Goal: Obtain resource: Download file/media

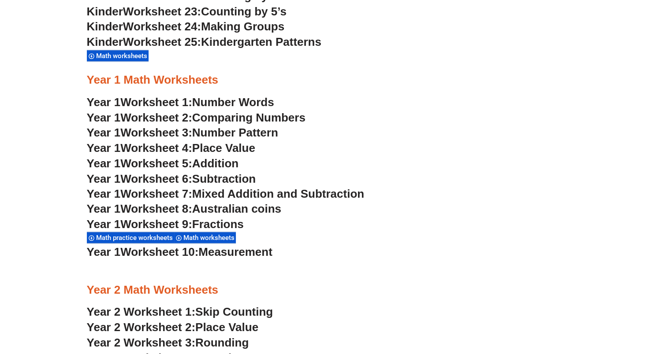
scroll to position [815, 0]
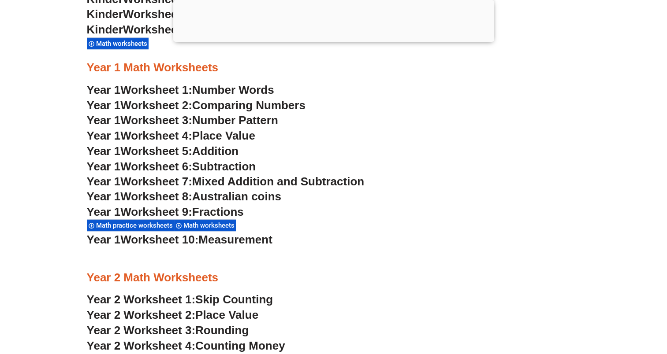
click at [203, 150] on span "Addition" at bounding box center [215, 151] width 46 height 13
click at [204, 134] on span "Place Value" at bounding box center [223, 135] width 63 height 13
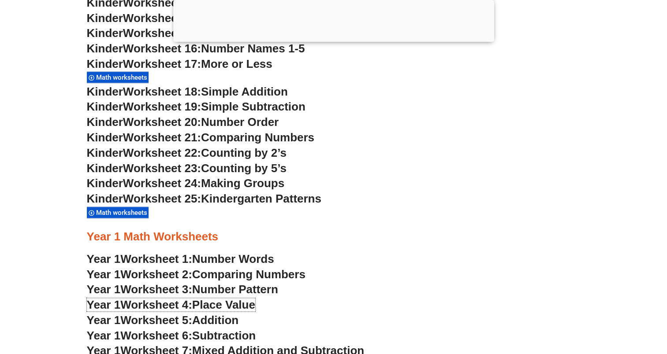
scroll to position [698, 0]
click at [238, 137] on span "Comparing Numbers" at bounding box center [257, 137] width 113 height 13
click at [178, 141] on span "Worksheet 21:" at bounding box center [162, 137] width 78 height 13
click at [379, 133] on h3 "Kinder Worksheet 21: Comparing Numbers" at bounding box center [334, 137] width 494 height 15
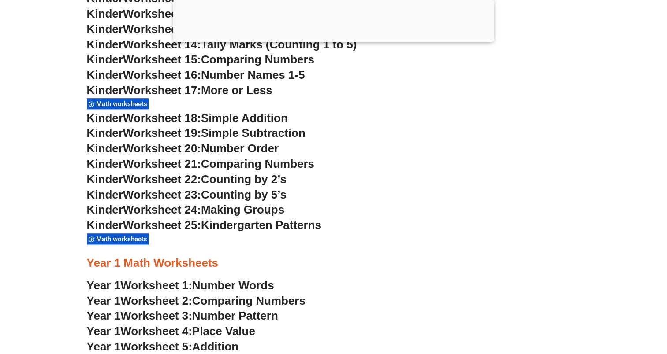
click at [188, 164] on span "Worksheet 21:" at bounding box center [162, 163] width 78 height 13
drag, startPoint x: 188, startPoint y: 164, endPoint x: 361, endPoint y: 159, distance: 172.4
click at [361, 159] on h3 "Kinder Worksheet 21: Comparing Numbers" at bounding box center [334, 164] width 494 height 15
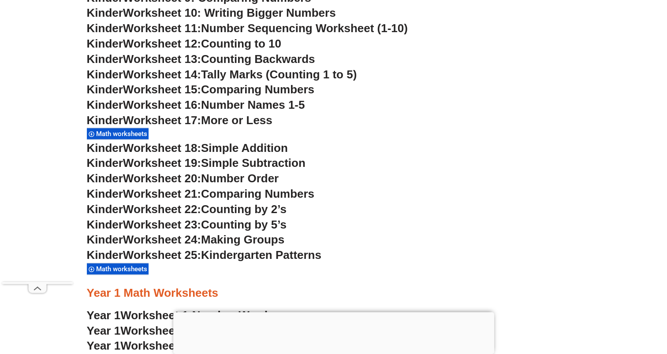
click at [219, 120] on span "More or Less" at bounding box center [236, 120] width 71 height 13
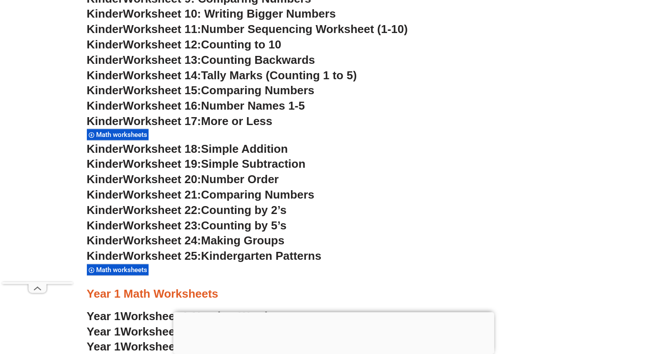
click at [115, 135] on span "Math worksheets" at bounding box center [123, 135] width 54 height 8
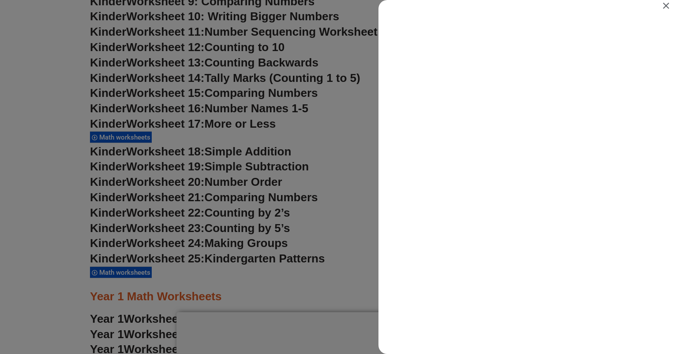
scroll to position [0, 0]
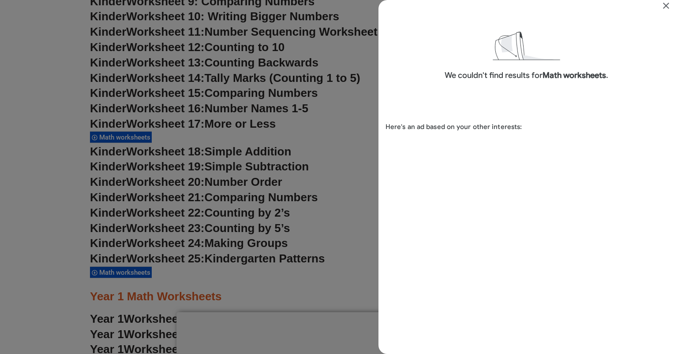
click at [667, 1] on icon "Close" at bounding box center [665, 5] width 11 height 11
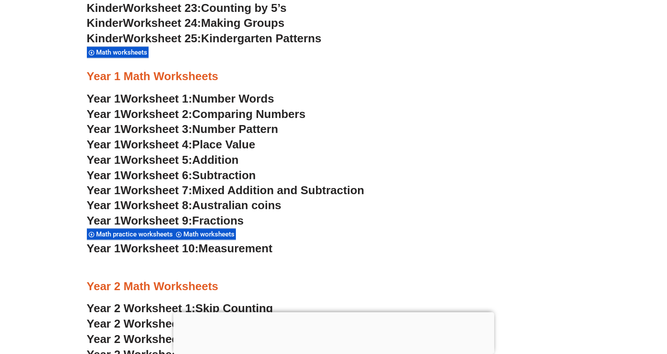
scroll to position [815, 0]
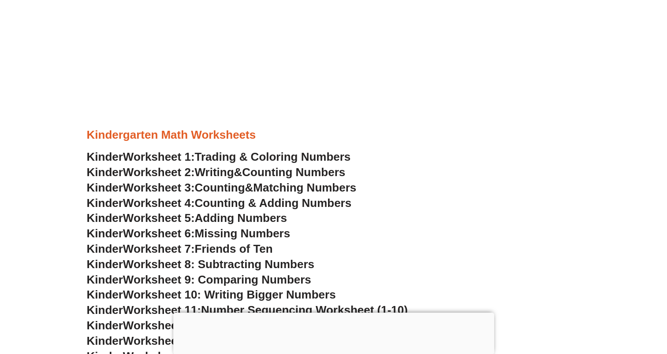
scroll to position [504, 0]
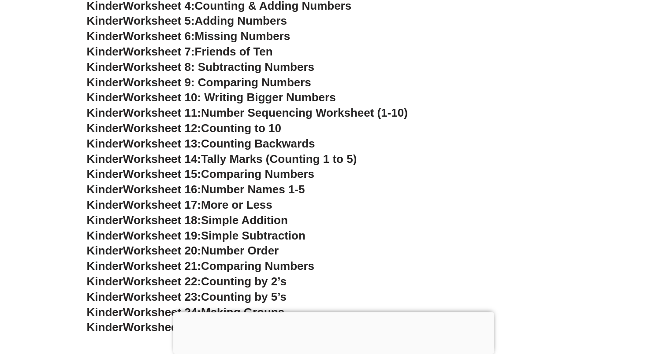
click at [217, 171] on span "Comparing Numbers" at bounding box center [257, 174] width 113 height 13
click at [166, 173] on span "Worksheet 15:" at bounding box center [162, 174] width 78 height 13
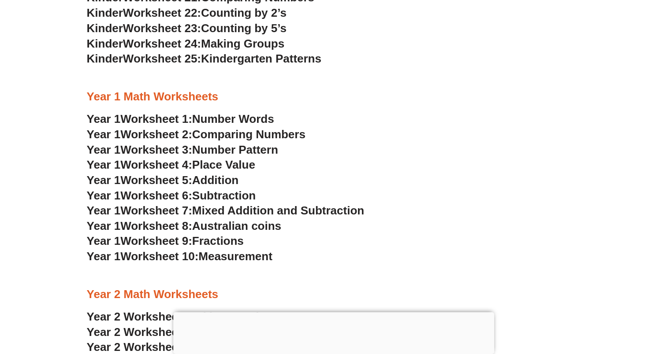
scroll to position [779, 0]
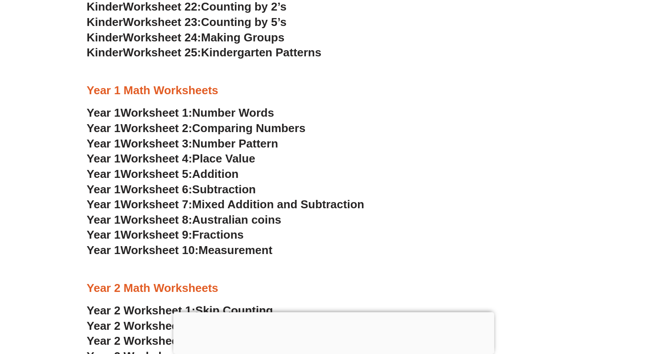
click at [145, 173] on span "Worksheet 5:" at bounding box center [156, 174] width 72 height 13
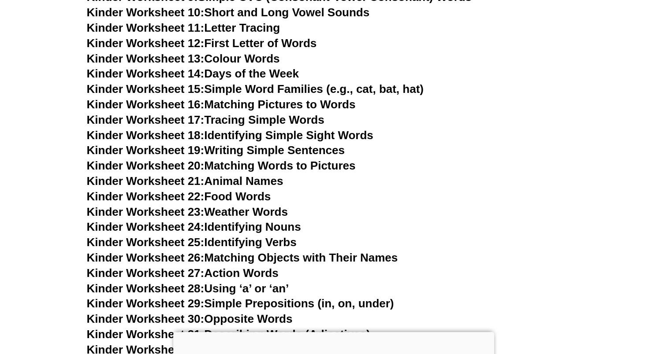
scroll to position [528, 0]
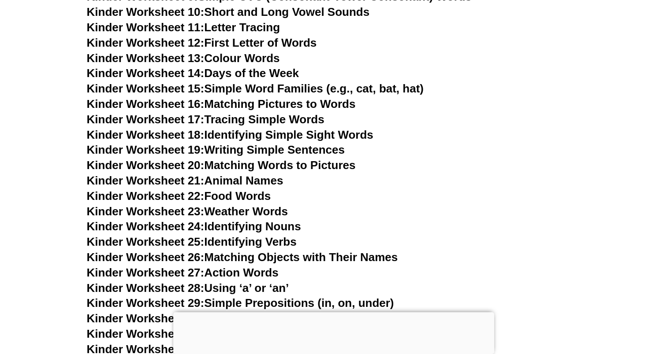
click at [227, 121] on link "Kinder Worksheet 17: Tracing Simple Words" at bounding box center [206, 119] width 238 height 13
